Goal: Information Seeking & Learning: Find specific fact

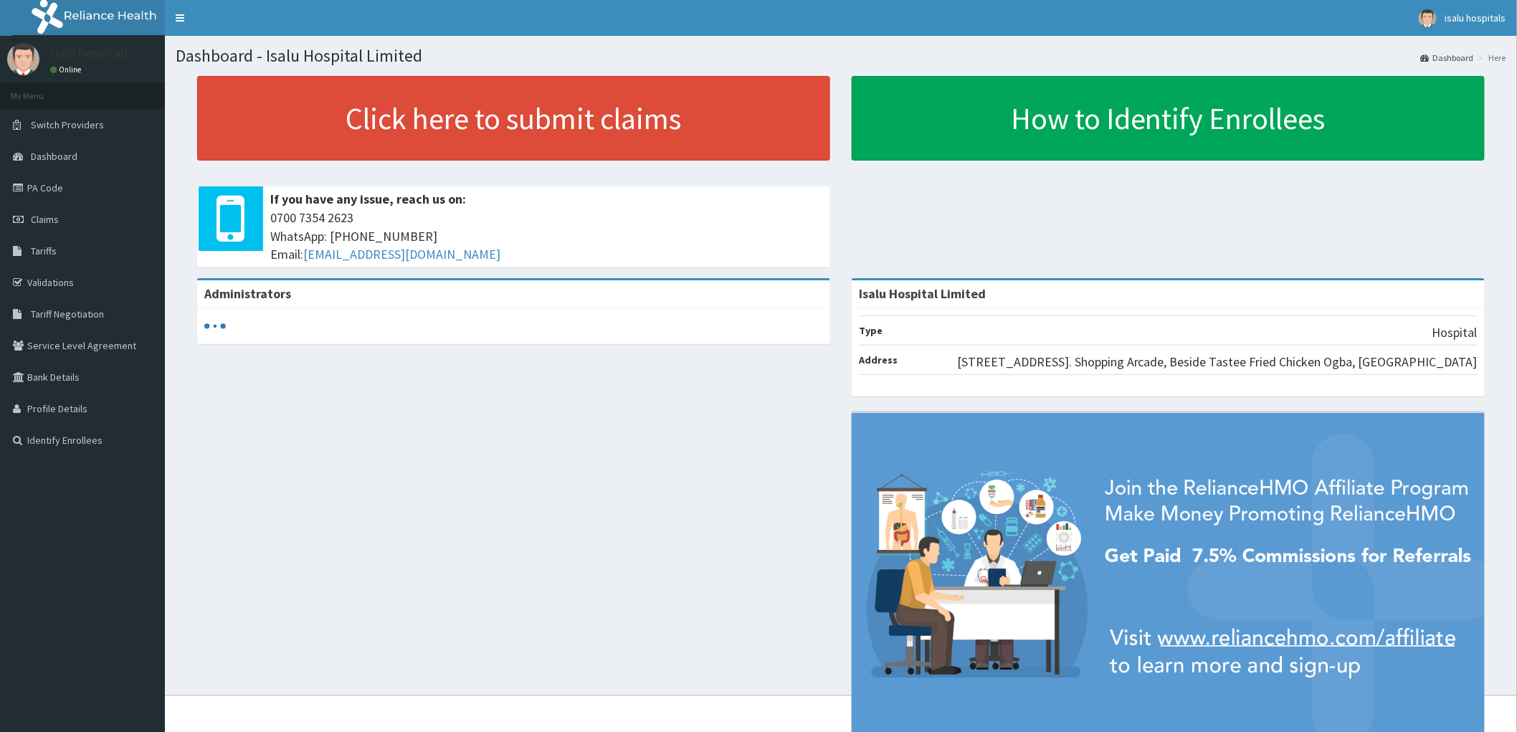
click at [20, 195] on link "PA Code" at bounding box center [82, 188] width 165 height 32
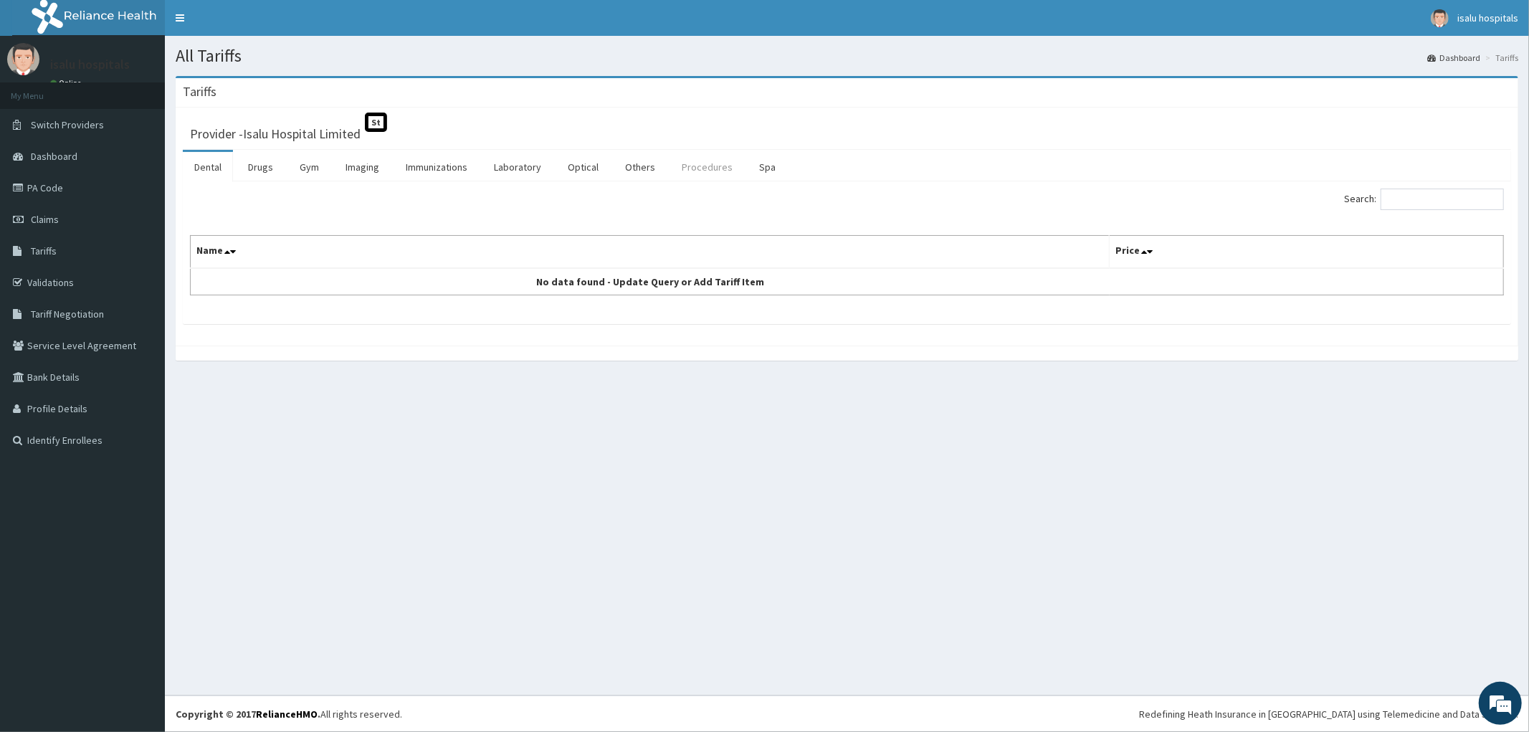
click at [684, 161] on link "Procedures" at bounding box center [707, 167] width 74 height 30
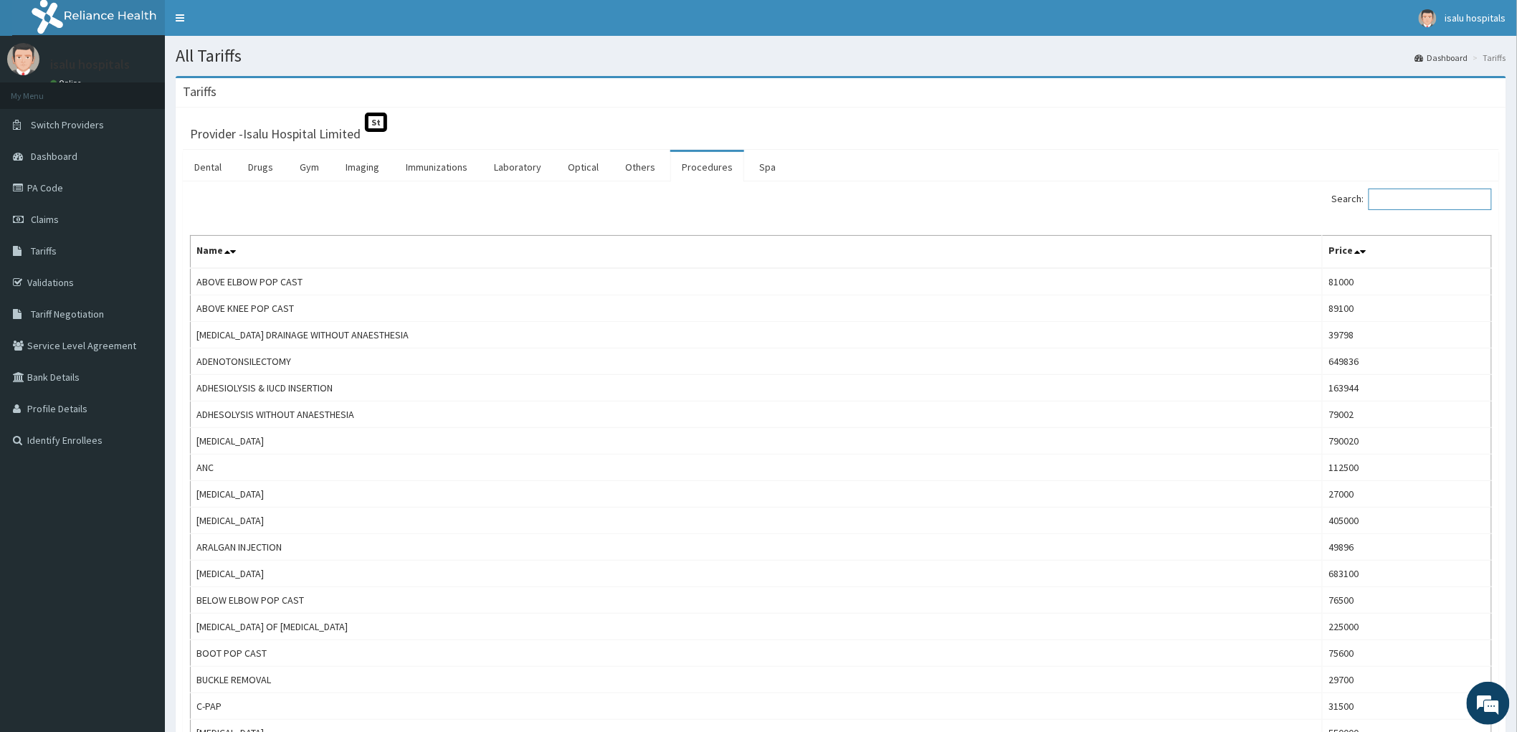
click at [1425, 202] on input "Search:" at bounding box center [1430, 200] width 123 height 22
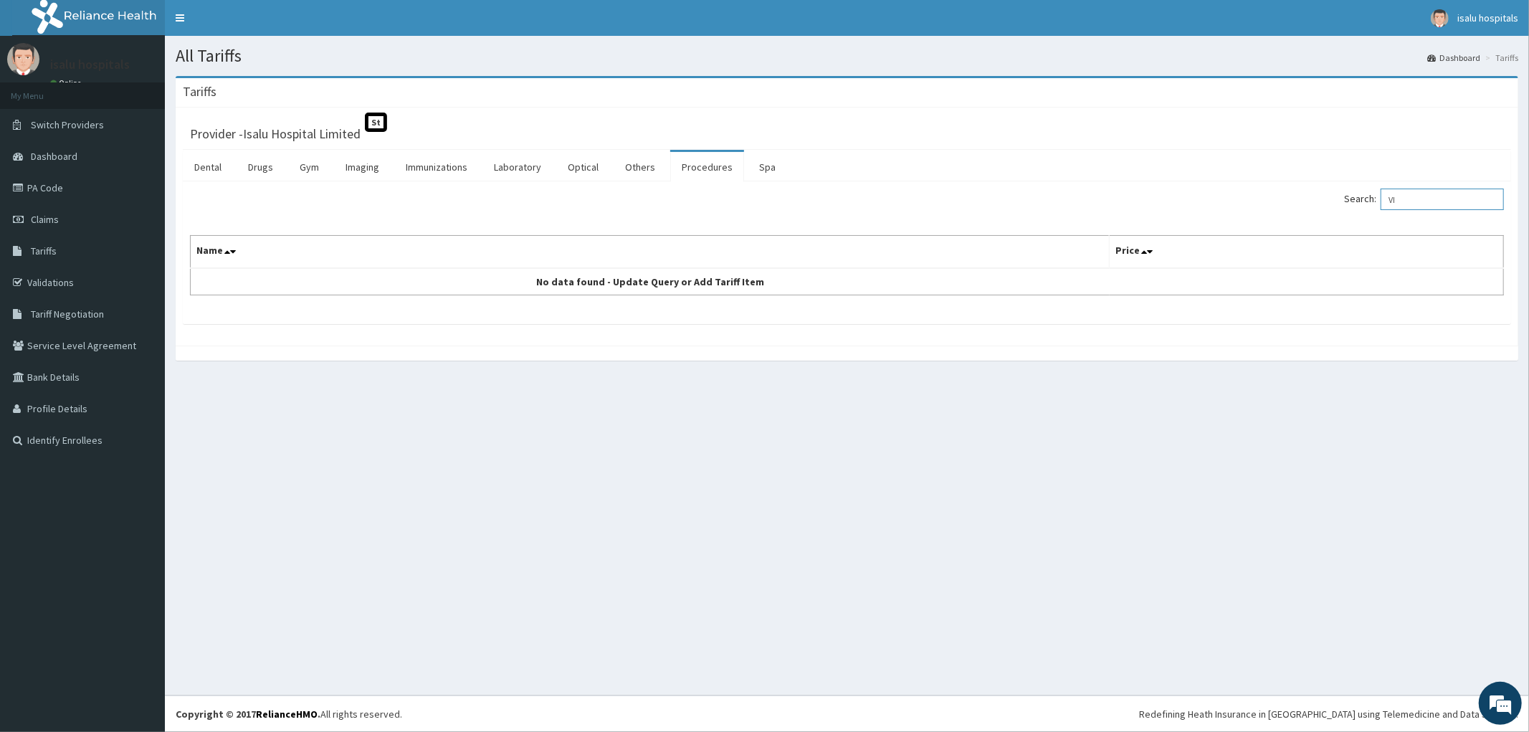
type input "V"
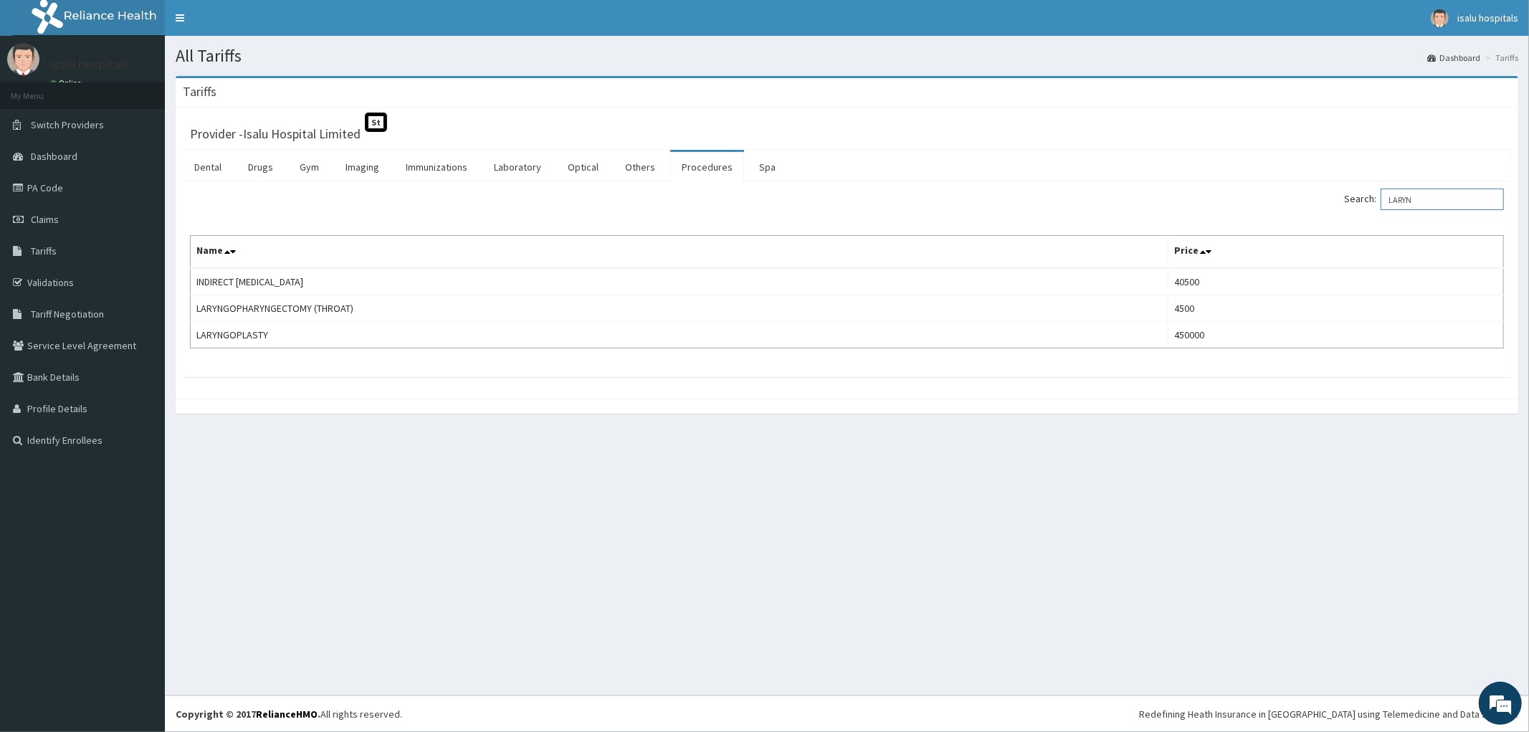
type input "LARYN"
